Goal: Task Accomplishment & Management: Use online tool/utility

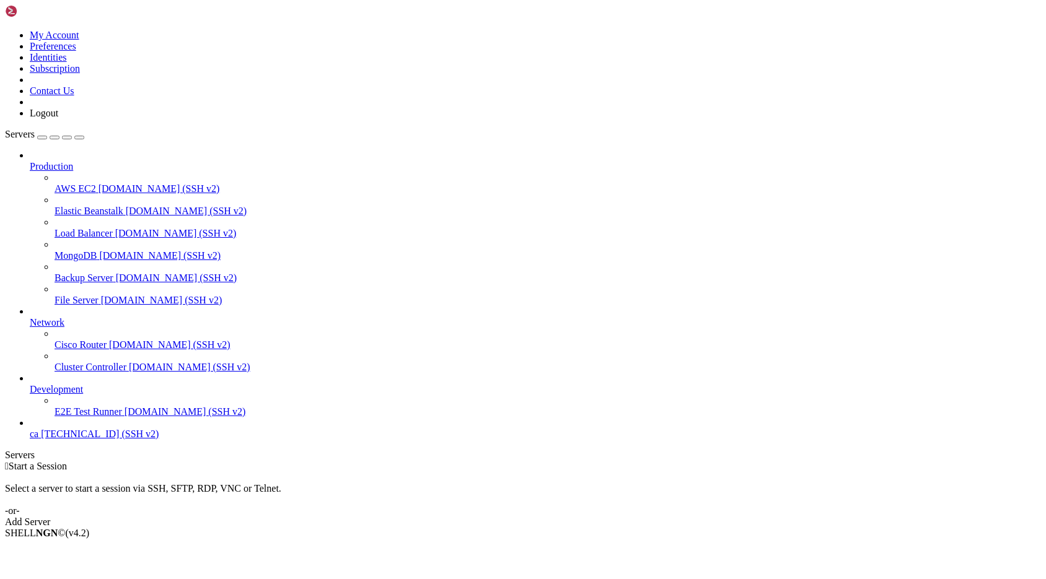
click at [38, 439] on span "ca" at bounding box center [34, 434] width 9 height 11
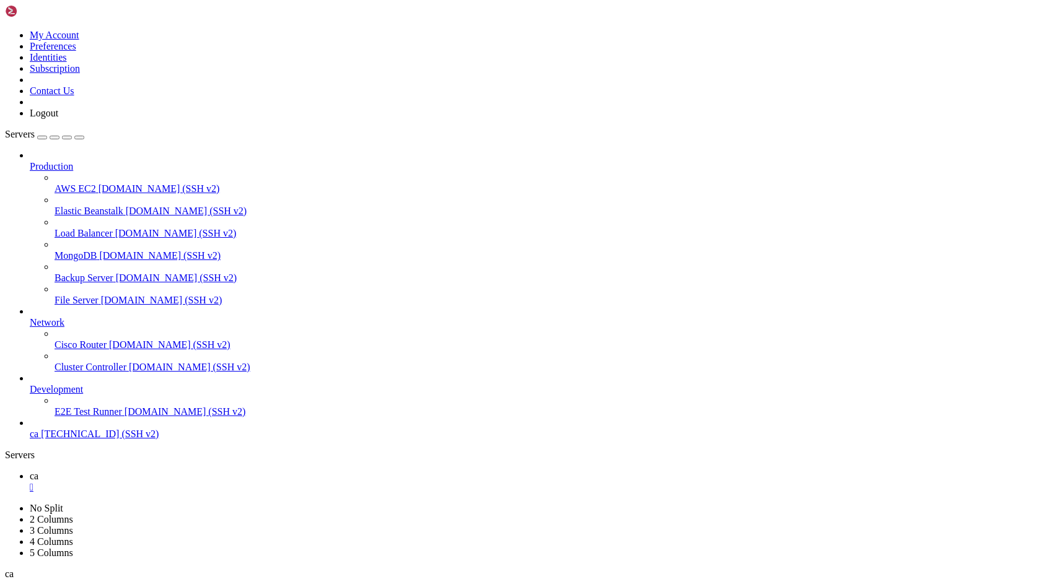
copy div "https://claude.ai/oauth/authorize?code=true&client_id=9d1c250a-e61b-44d9-88ed-5…"
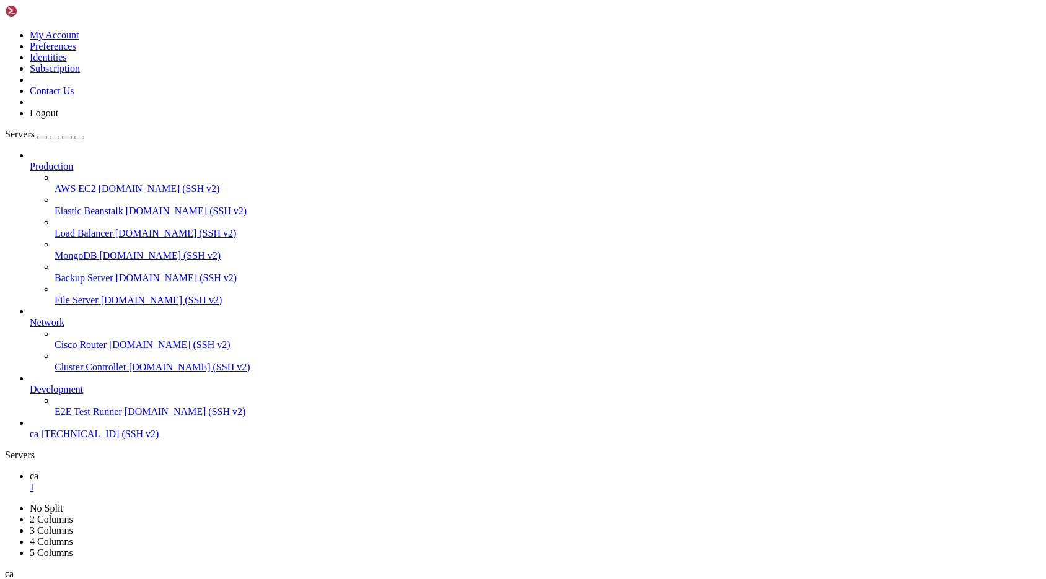
scroll to position [9585, 0]
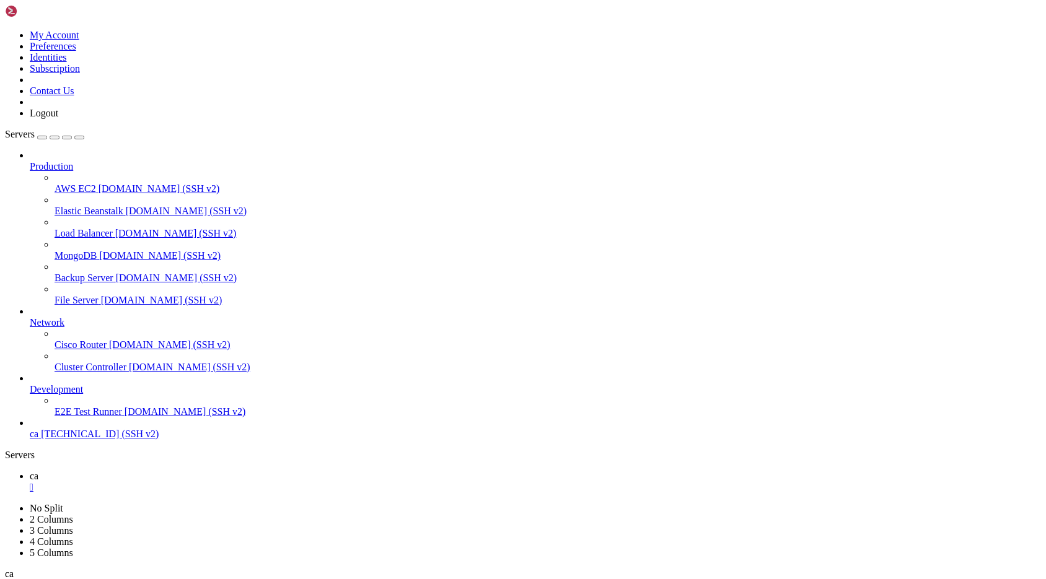
scroll to position [10896, 0]
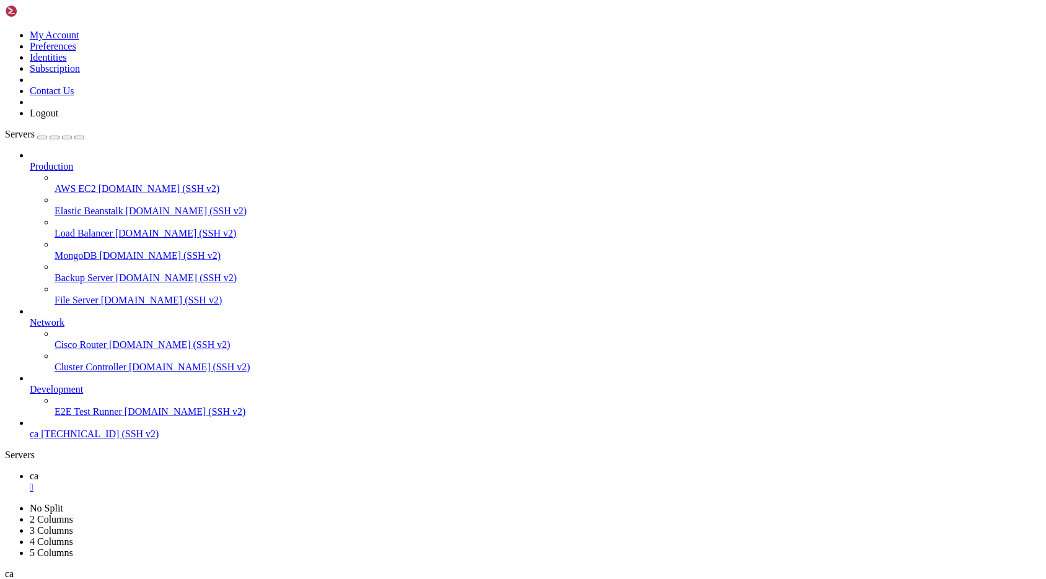
scroll to position [14302, 0]
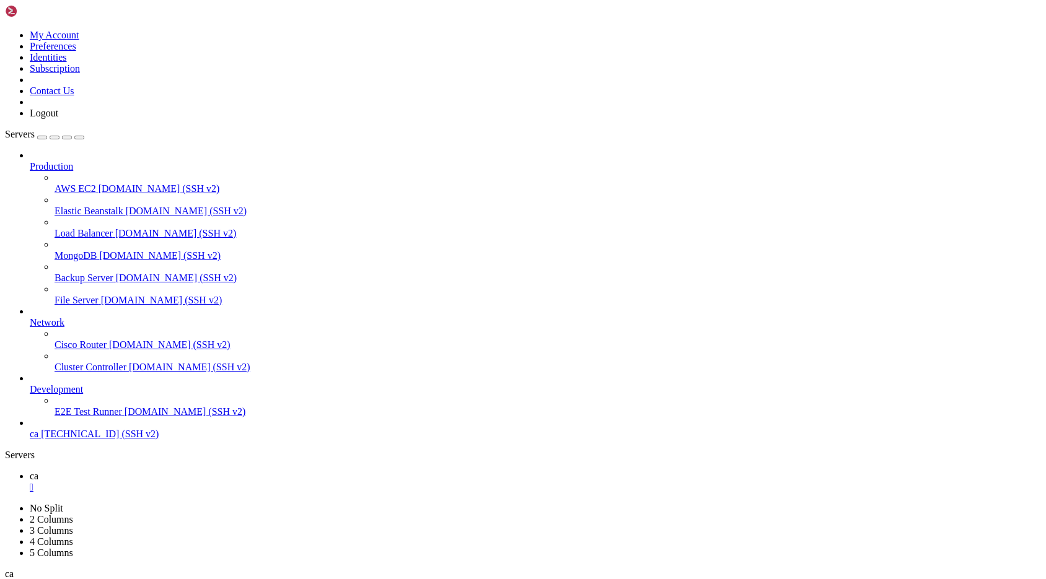
scroll to position [15240, 0]
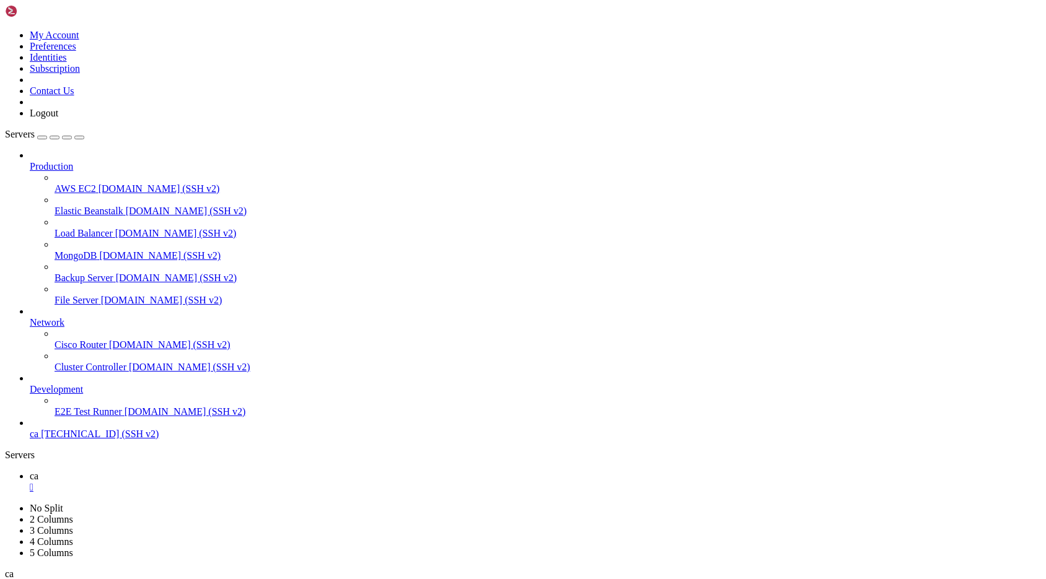
scroll to position [17315, 0]
click at [192, 482] on div "" at bounding box center [535, 487] width 1011 height 11
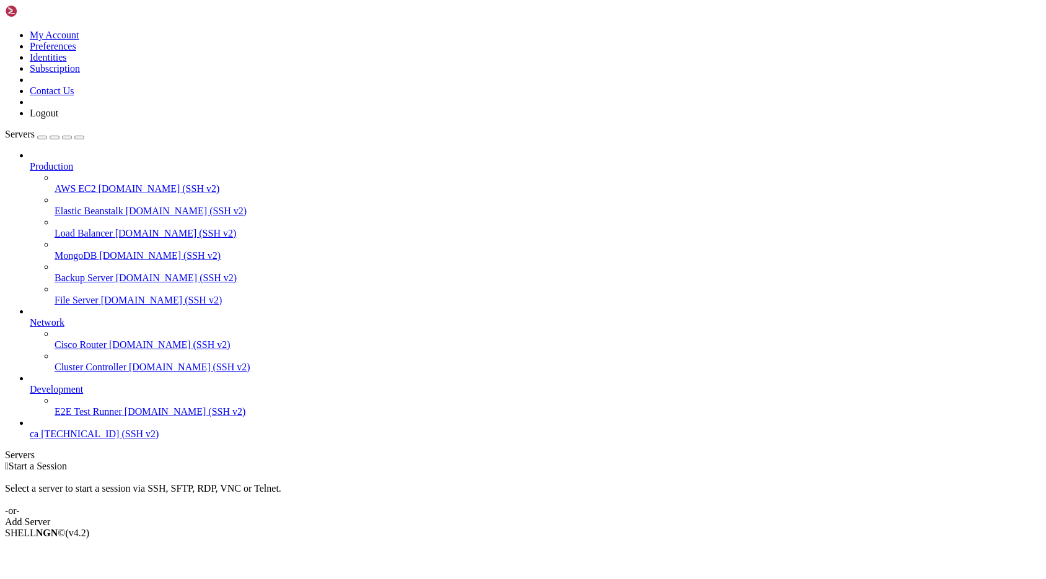
click at [5, 30] on link at bounding box center [5, 30] width 0 height 0
click at [58, 118] on link "Logout" at bounding box center [44, 113] width 28 height 11
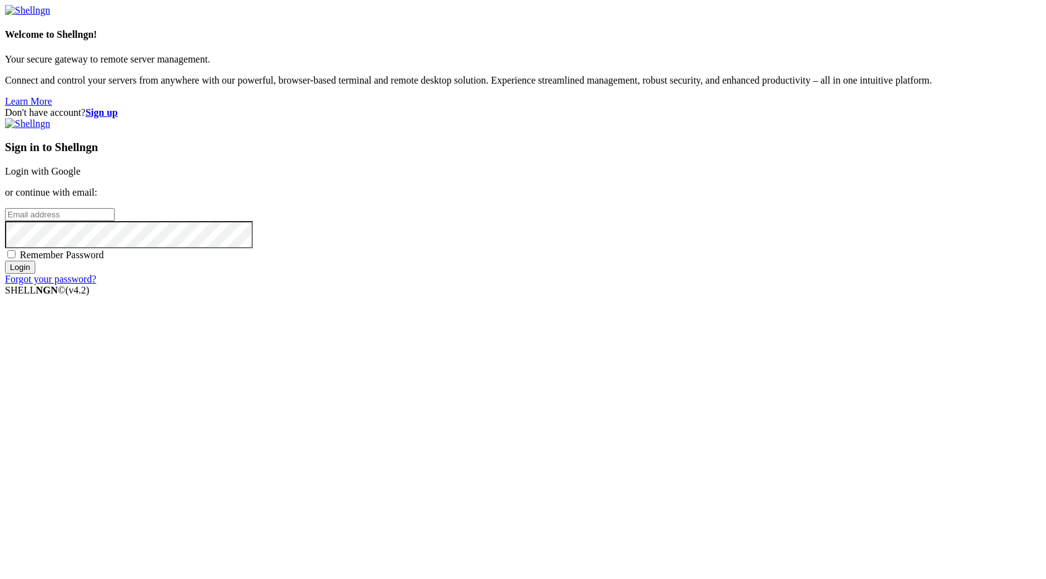
click at [81, 177] on link "Login with Google" at bounding box center [43, 171] width 76 height 11
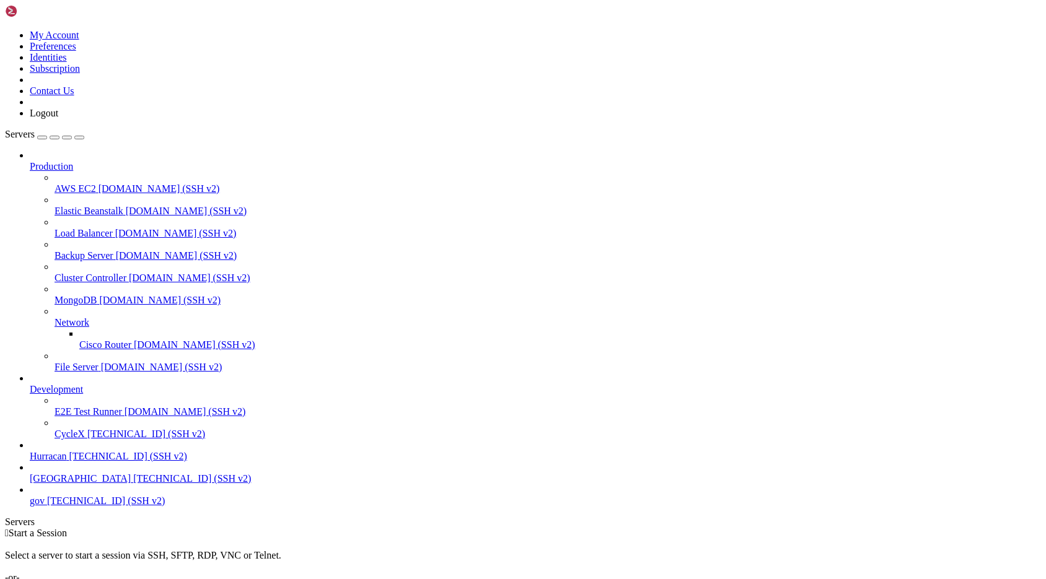
click at [78, 484] on span "[GEOGRAPHIC_DATA]" at bounding box center [80, 478] width 101 height 11
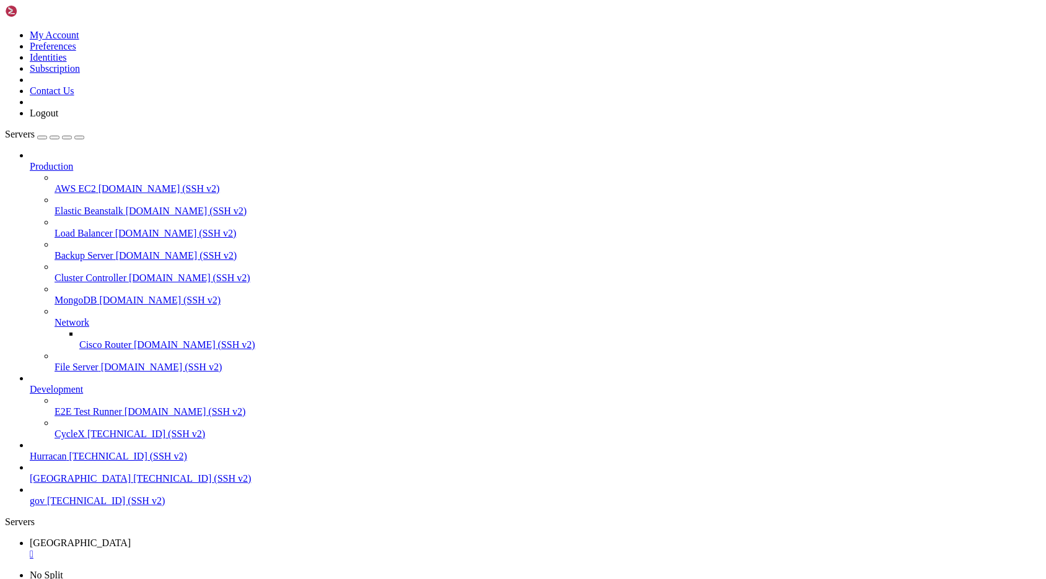
scroll to position [8026, 0]
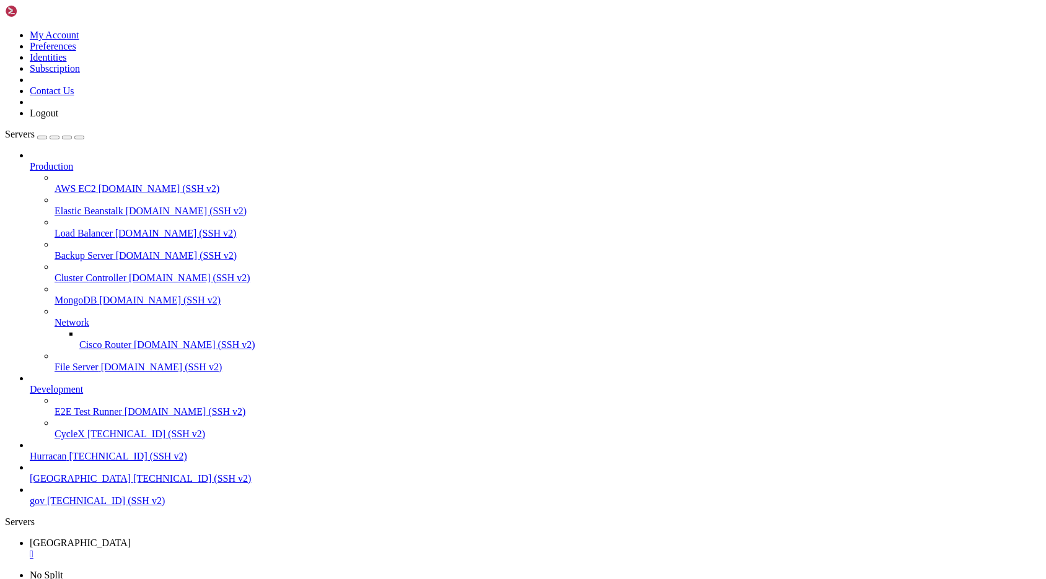
click at [107, 484] on span "[GEOGRAPHIC_DATA]" at bounding box center [80, 478] width 101 height 11
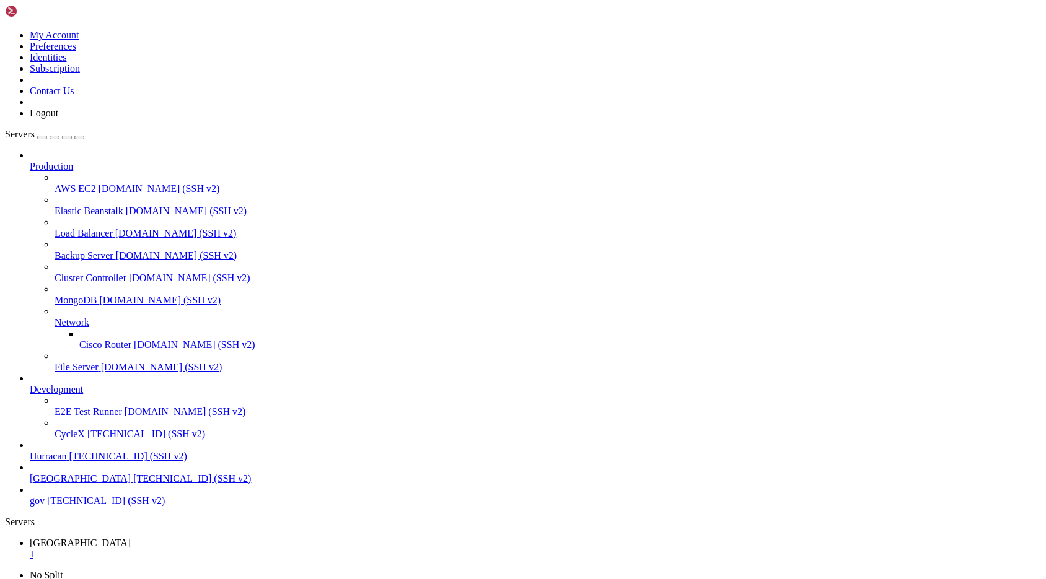
scroll to position [4248, 0]
